Goal: Task Accomplishment & Management: Use online tool/utility

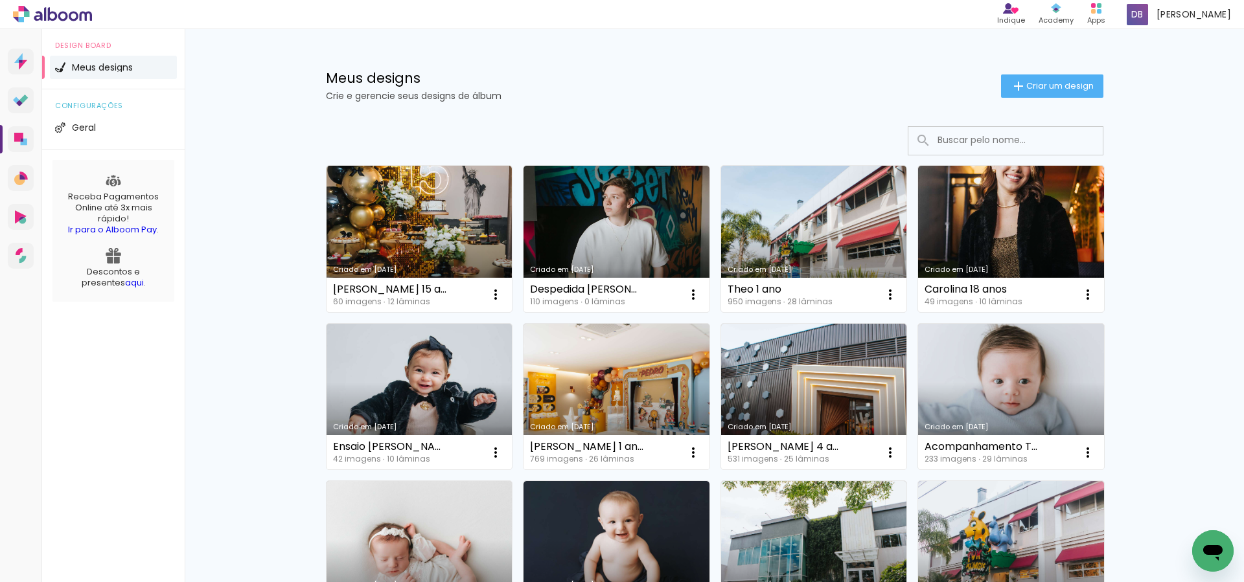
click at [808, 231] on link "Criado em [DATE]" at bounding box center [814, 239] width 186 height 146
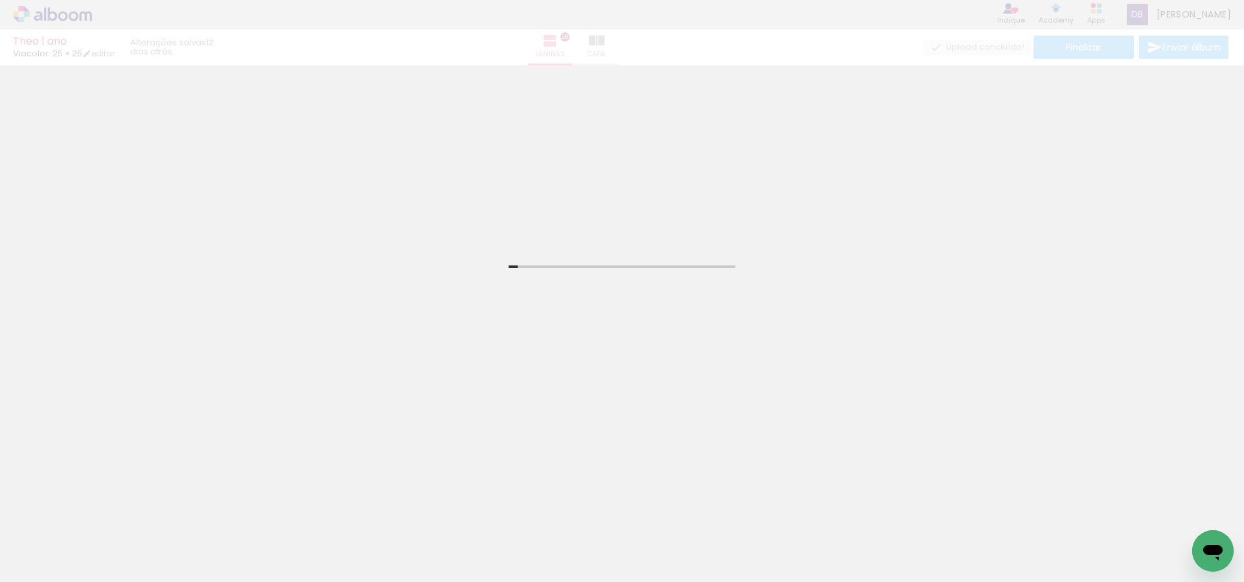
click at [1197, 90] on div "Inserir lâmina 1 de 28 Confirmar Cancelar" at bounding box center [622, 507] width 1244 height 884
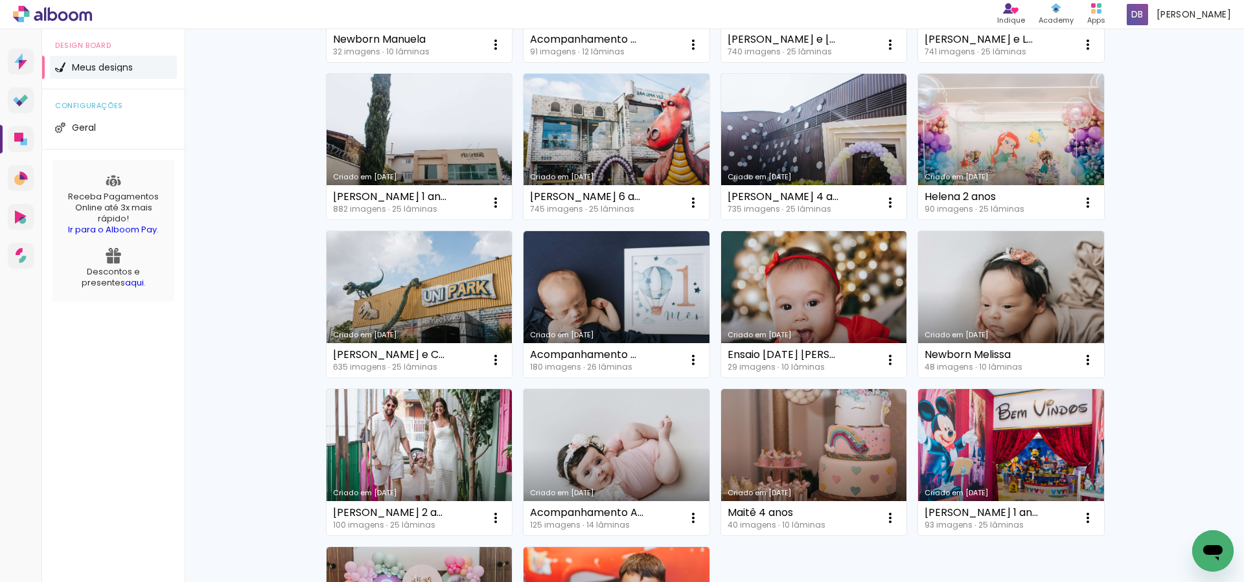
scroll to position [568, 0]
